Goal: Task Accomplishment & Management: Use online tool/utility

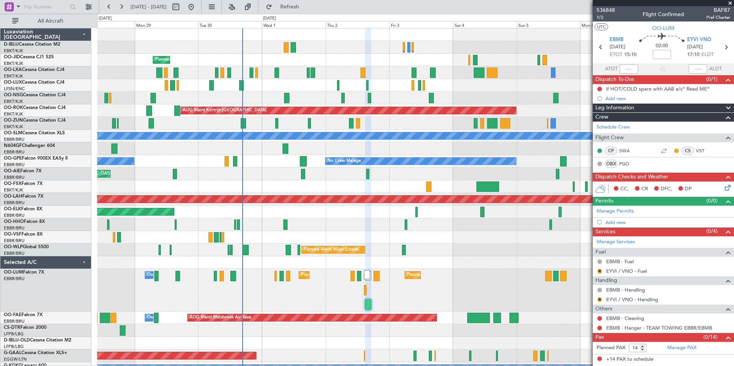
click at [416, 263] on div "A/C Unavailable [GEOGRAPHIC_DATA]-[GEOGRAPHIC_DATA] A/C Unavailable [GEOGRAPHIC…" at bounding box center [415, 284] width 637 height 512
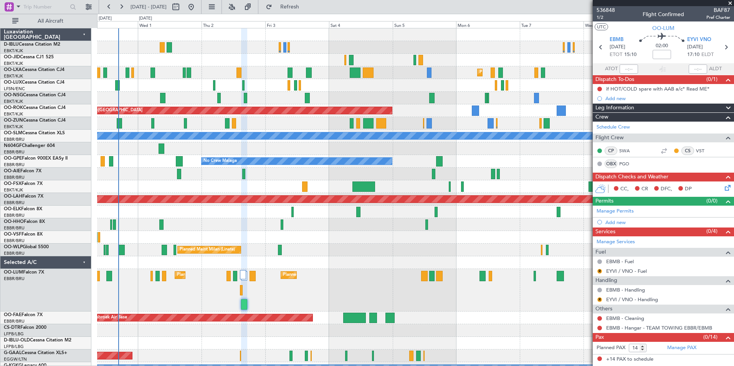
click at [364, 262] on div "A/C Unavailable [GEOGRAPHIC_DATA]-[GEOGRAPHIC_DATA] Planned Maint [GEOGRAPHIC_D…" at bounding box center [415, 284] width 637 height 512
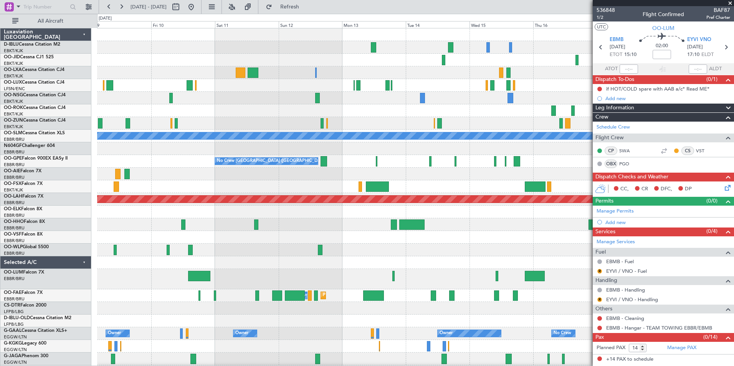
click at [109, 276] on div "A/C Unavailable [GEOGRAPHIC_DATA] No Crew [GEOGRAPHIC_DATA] (Brussels National)…" at bounding box center [415, 272] width 637 height 489
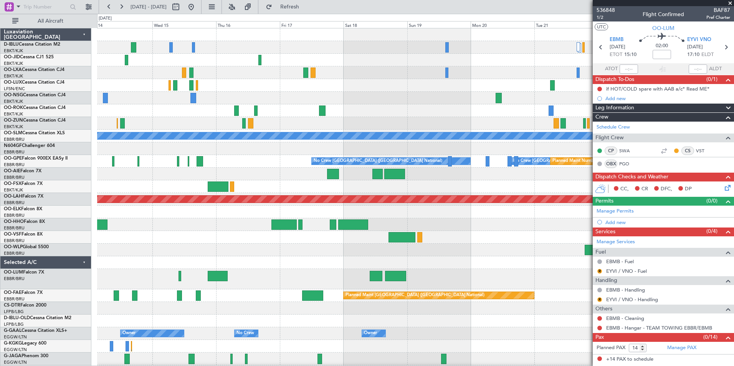
click at [180, 313] on div "A/C Unavailable [GEOGRAPHIC_DATA] No Crew [GEOGRAPHIC_DATA] (Brussels National)…" at bounding box center [415, 272] width 637 height 489
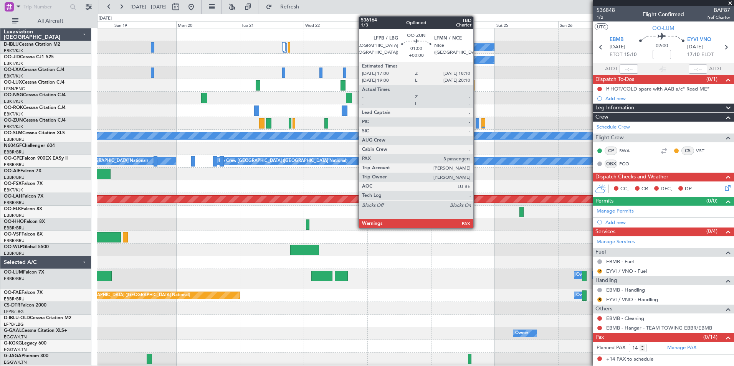
click at [477, 123] on div at bounding box center [477, 123] width 3 height 10
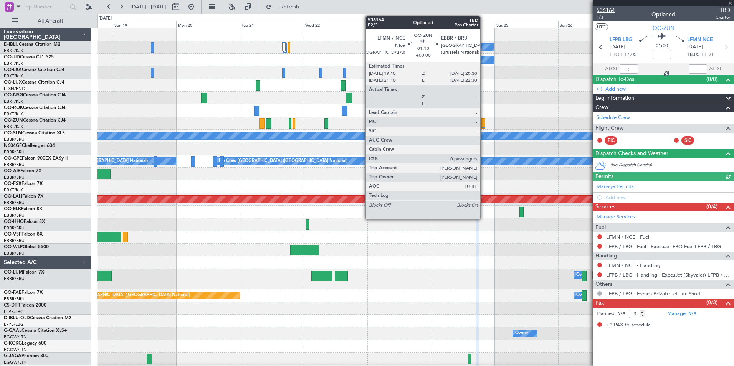
click at [611, 11] on span "536164" at bounding box center [606, 10] width 18 height 8
click at [729, 2] on span at bounding box center [731, 3] width 8 height 7
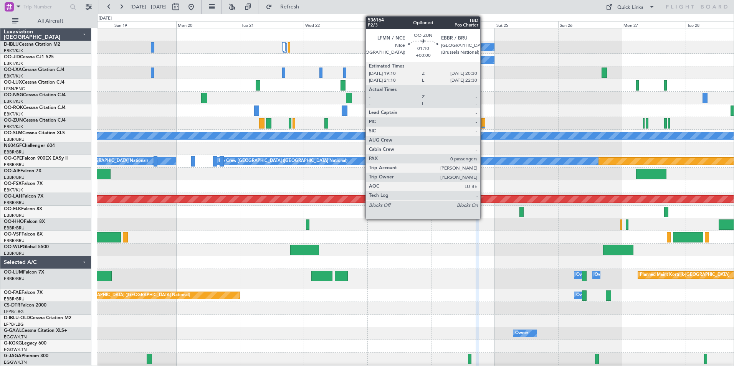
type input "0"
click at [617, 11] on button "Quick Links" at bounding box center [630, 7] width 57 height 12
click at [618, 20] on button "Trip Builder" at bounding box center [631, 25] width 58 height 18
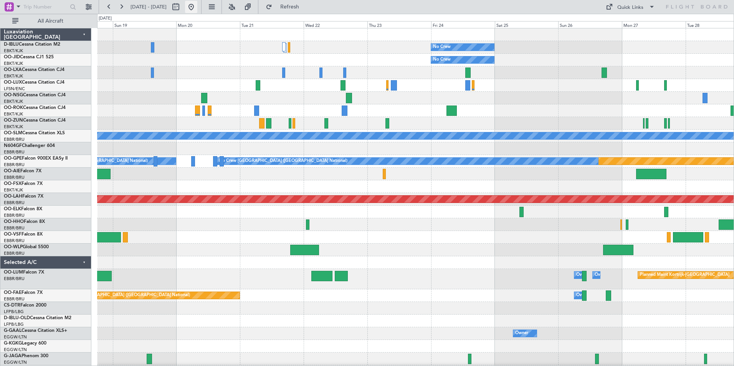
click at [197, 5] on button at bounding box center [191, 7] width 12 height 12
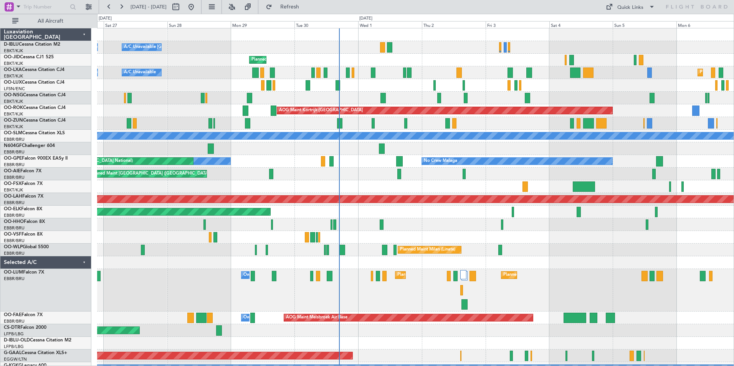
click at [416, 225] on div "A/C Unavailable [GEOGRAPHIC_DATA]-[GEOGRAPHIC_DATA] A/C Unavailable [GEOGRAPHIC…" at bounding box center [415, 296] width 637 height 537
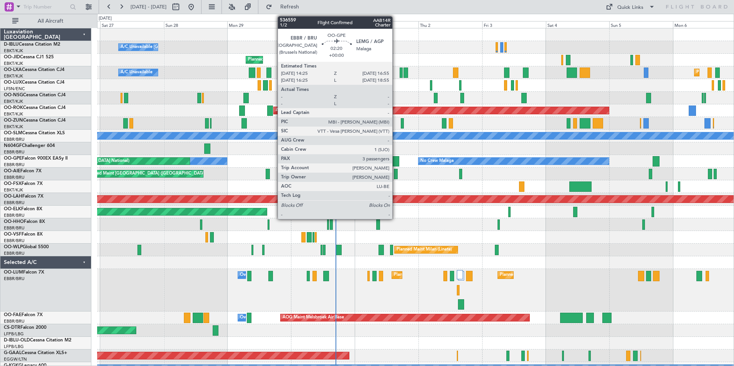
click at [396, 157] on div at bounding box center [396, 161] width 7 height 10
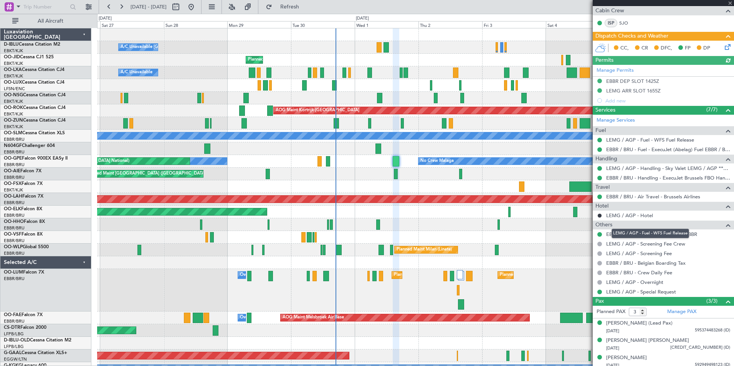
scroll to position [166, 0]
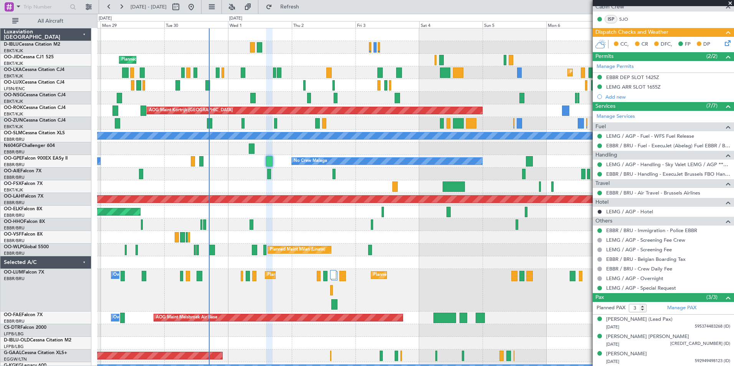
click at [405, 237] on div "A/C Unavailable [GEOGRAPHIC_DATA]-[GEOGRAPHIC_DATA] A/C Unavailable [GEOGRAPHIC…" at bounding box center [415, 284] width 637 height 512
